Goal: Check status: Check status

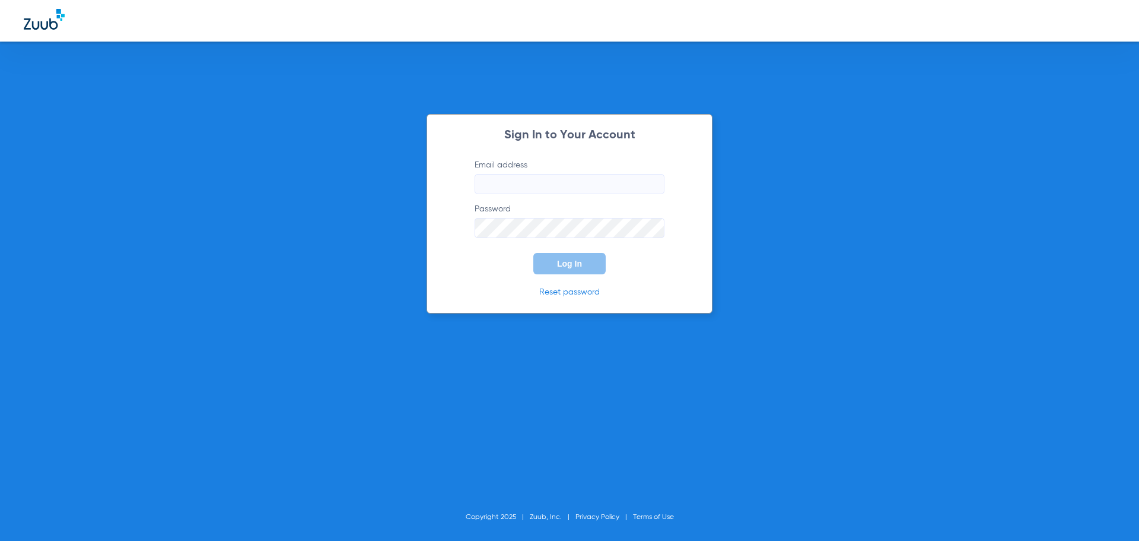
click at [557, 180] on input "Email address" at bounding box center [570, 184] width 190 height 20
type input "[EMAIL_ADDRESS][DOMAIN_NAME]"
click at [534, 253] on button "Log In" at bounding box center [570, 263] width 72 height 21
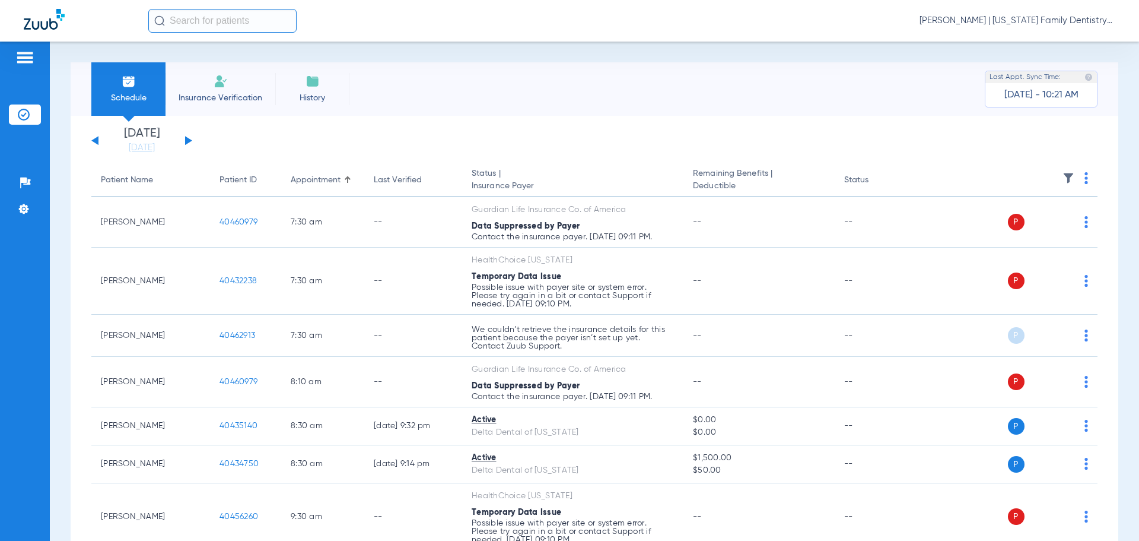
click at [188, 135] on div "[DATE] [DATE] [DATE] [DATE] [DATE] [DATE] [DATE] [DATE] [DATE] [DATE] [DATE] [D…" at bounding box center [141, 141] width 101 height 26
click at [189, 141] on button at bounding box center [188, 140] width 7 height 9
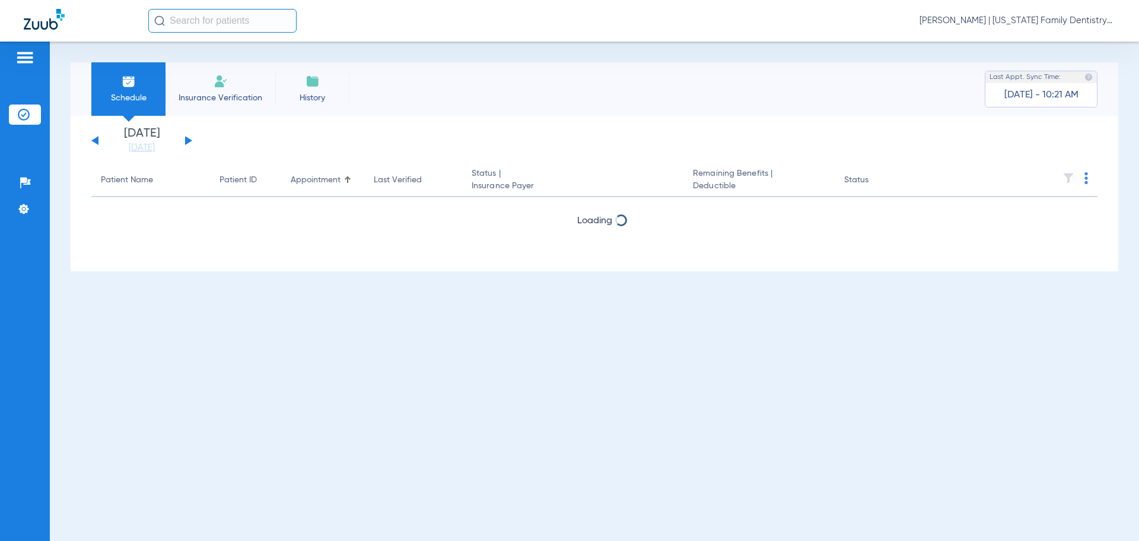
click at [189, 141] on button at bounding box center [188, 140] width 7 height 9
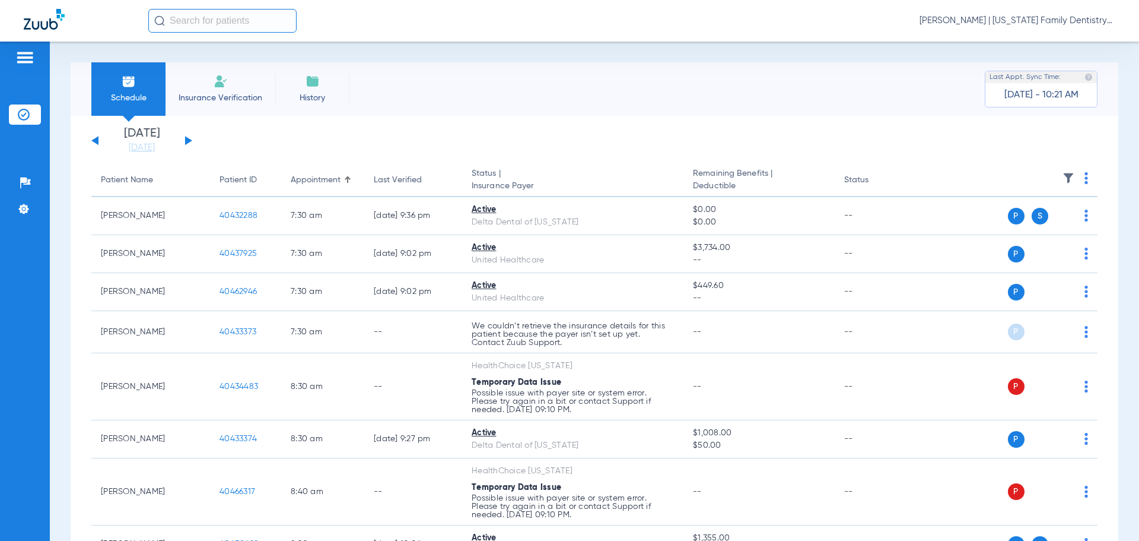
click at [191, 139] on div "[DATE] [DATE] [DATE] [DATE] [DATE] [DATE] [DATE] [DATE] [DATE] [DATE] [DATE] [D…" at bounding box center [141, 141] width 101 height 26
click at [191, 140] on button at bounding box center [188, 140] width 7 height 9
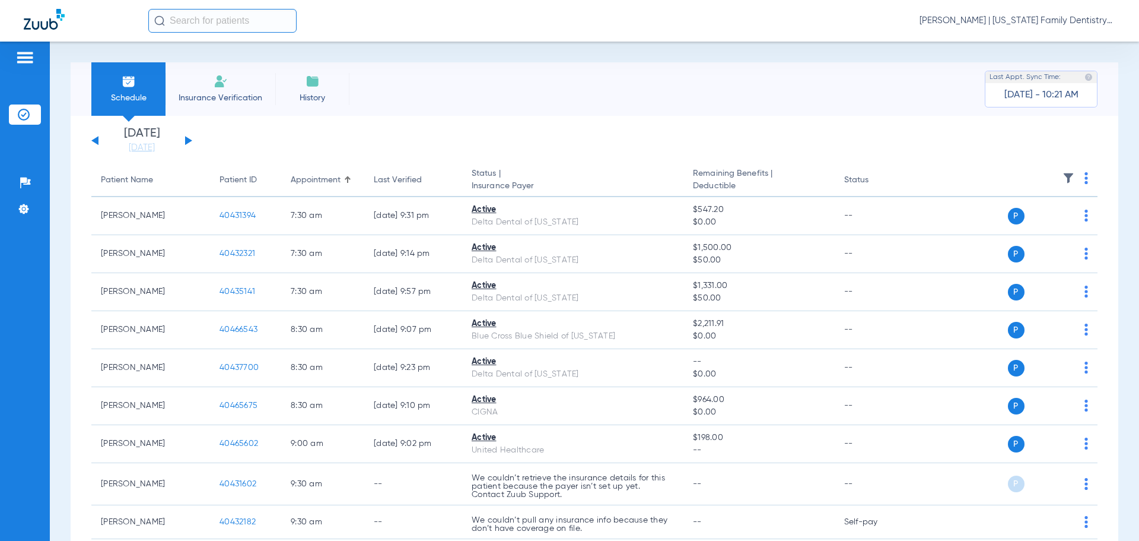
click at [95, 140] on button at bounding box center [94, 140] width 7 height 9
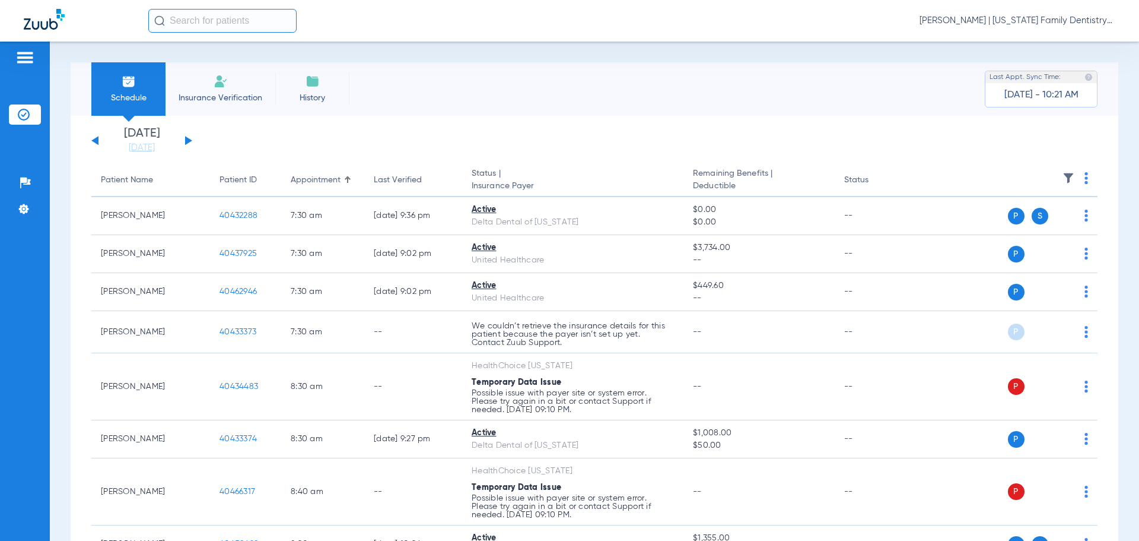
click at [189, 143] on div "[DATE] [DATE] [DATE] [DATE] [DATE] [DATE] [DATE] [DATE] [DATE] [DATE] [DATE] [D…" at bounding box center [141, 141] width 101 height 26
click at [188, 138] on div "[DATE] [DATE] [DATE] [DATE] [DATE] [DATE] [DATE] [DATE] [DATE] [DATE] [DATE] [D…" at bounding box center [141, 141] width 101 height 26
click at [188, 139] on button at bounding box center [188, 140] width 7 height 9
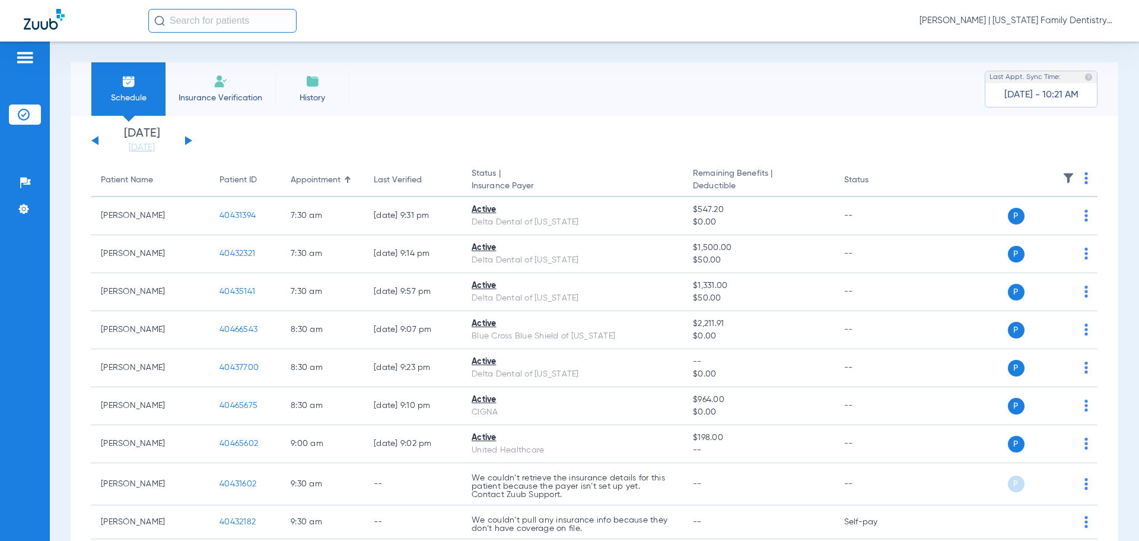
click at [188, 139] on button at bounding box center [188, 140] width 7 height 9
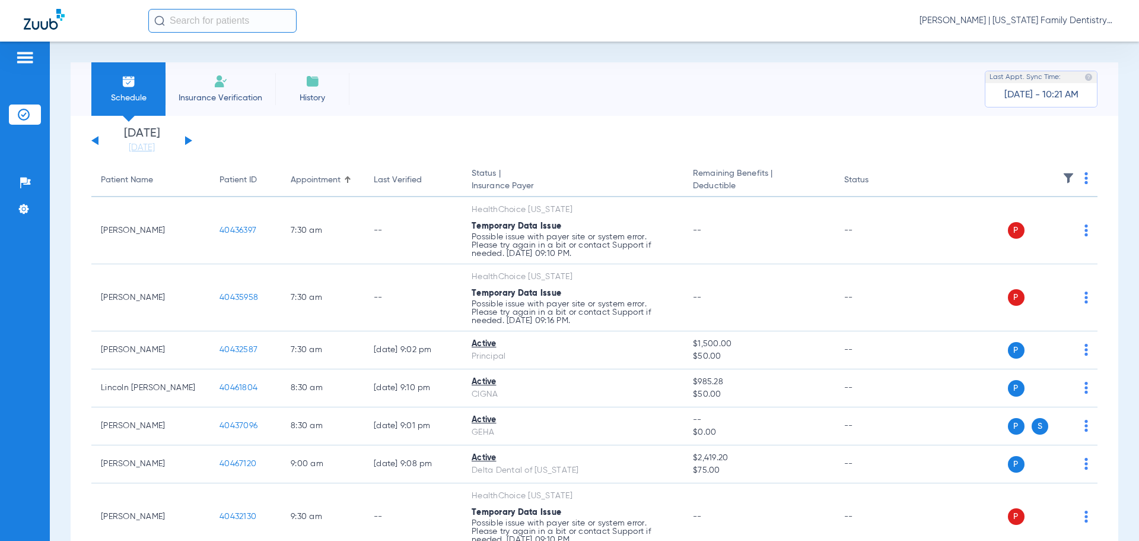
click at [94, 139] on button at bounding box center [94, 140] width 7 height 9
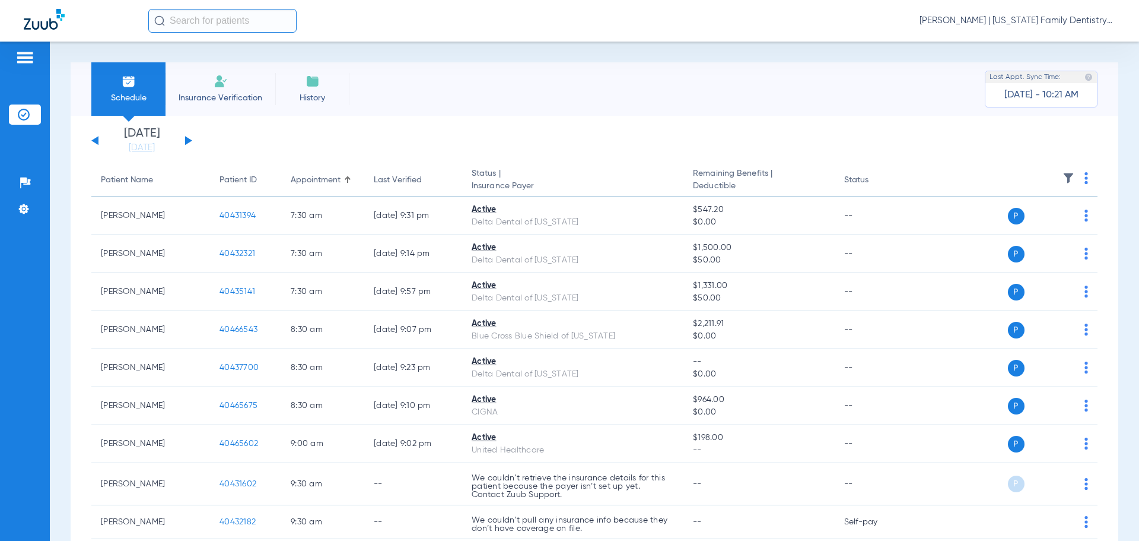
click at [94, 139] on button at bounding box center [94, 140] width 7 height 9
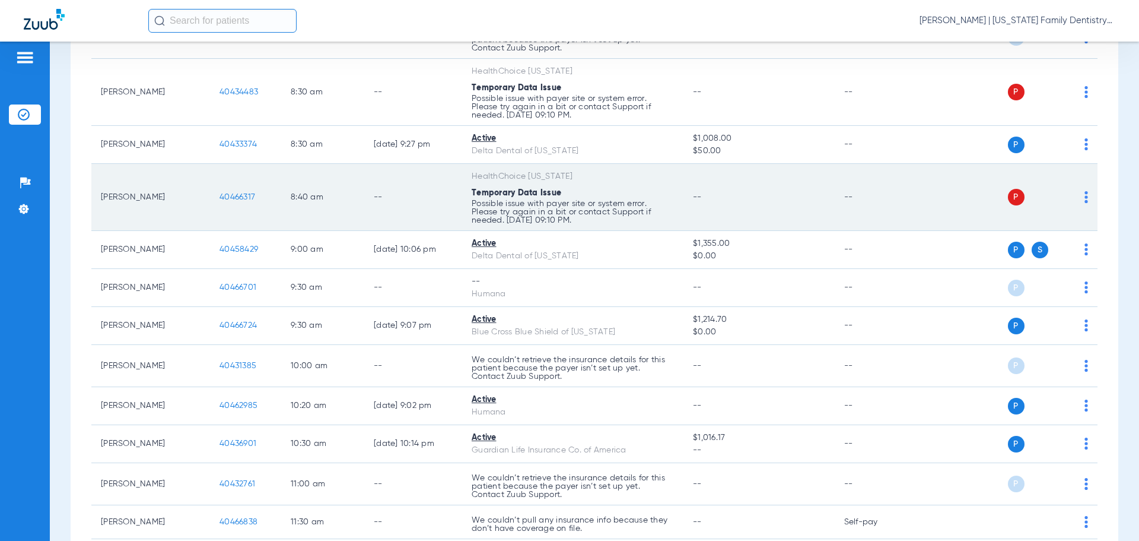
scroll to position [297, 0]
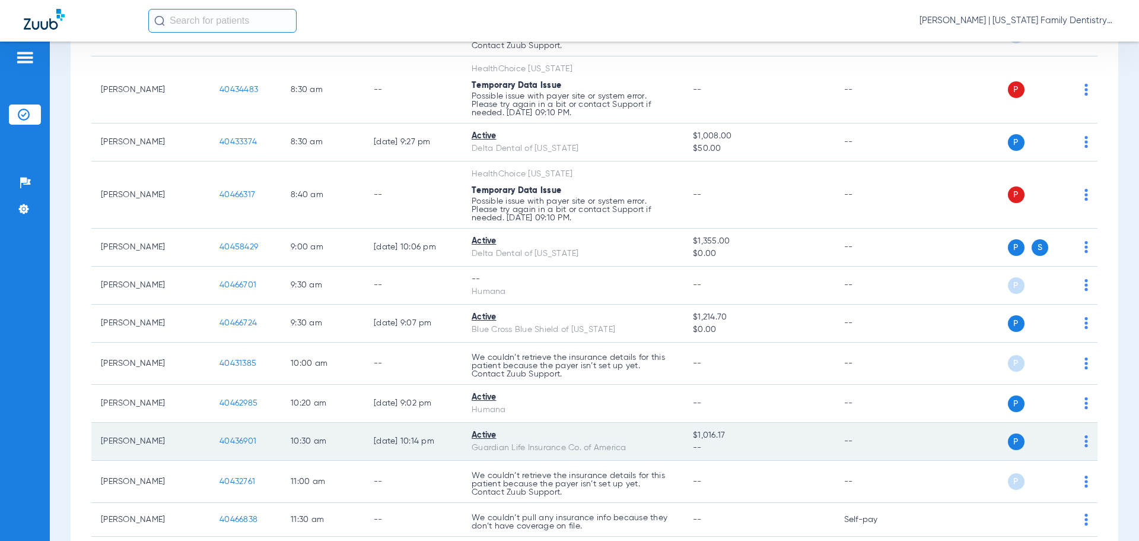
click at [240, 444] on span "40436901" at bounding box center [238, 441] width 37 height 8
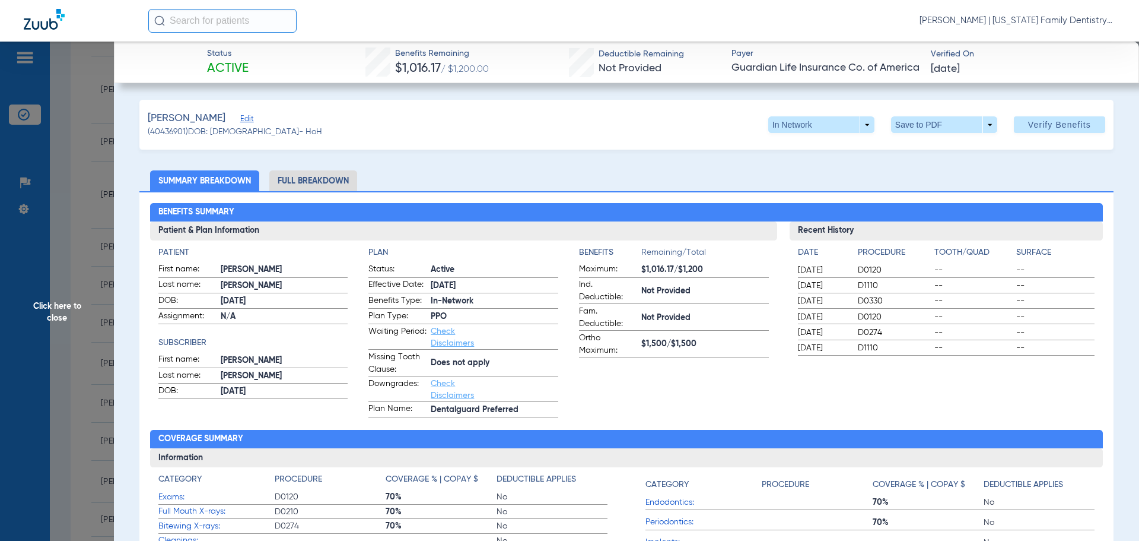
click at [328, 182] on li "Full Breakdown" at bounding box center [313, 180] width 88 height 21
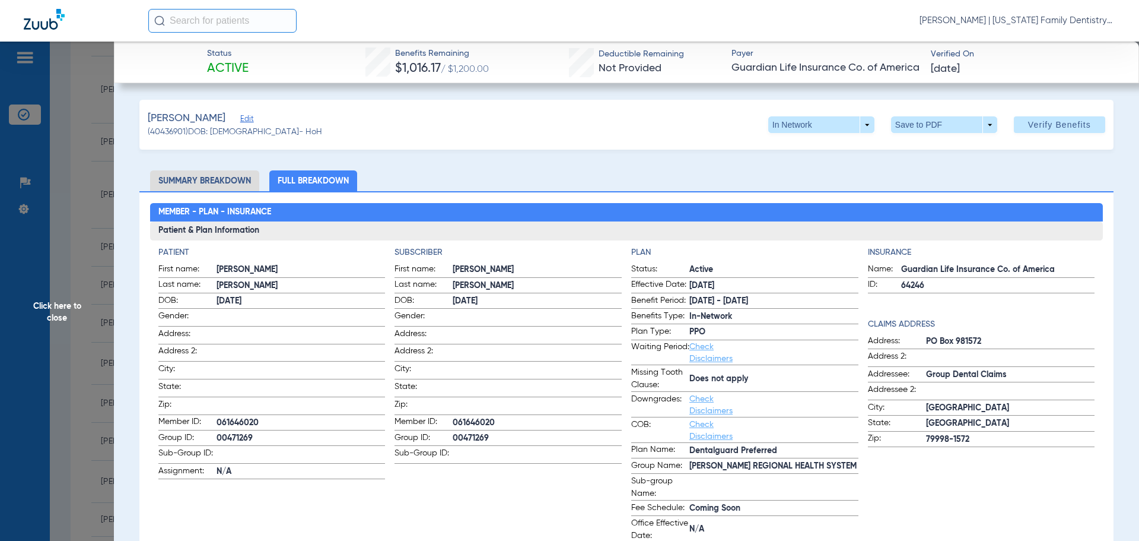
click at [96, 170] on span "Click here to close" at bounding box center [57, 312] width 114 height 541
